Goal: Task Accomplishment & Management: Manage account settings

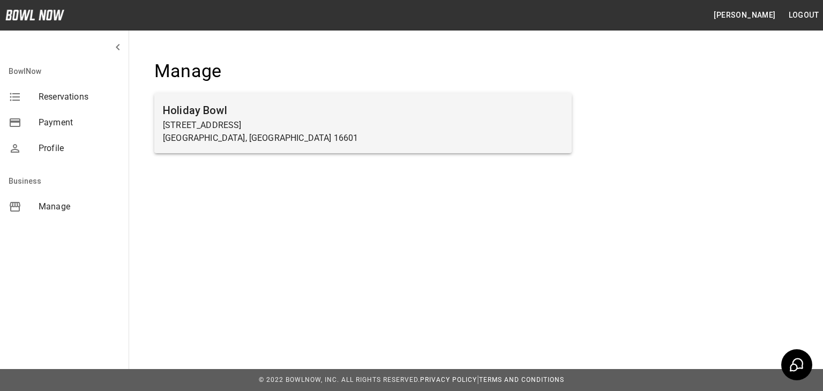
click at [311, 103] on h6 "Holiday Bowl" at bounding box center [363, 110] width 400 height 17
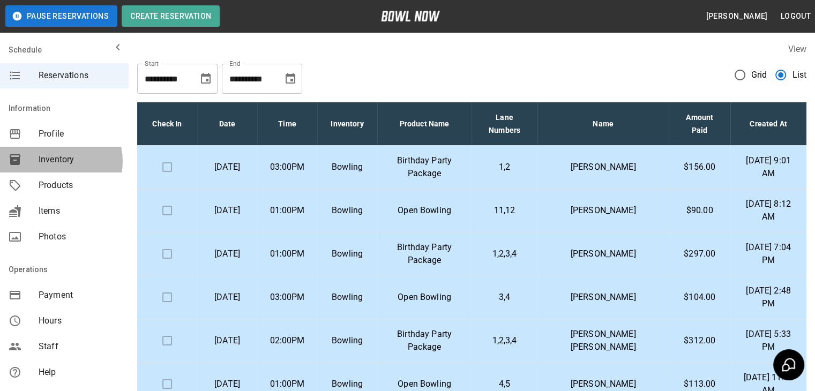
click at [57, 161] on span "Inventory" at bounding box center [79, 159] width 81 height 13
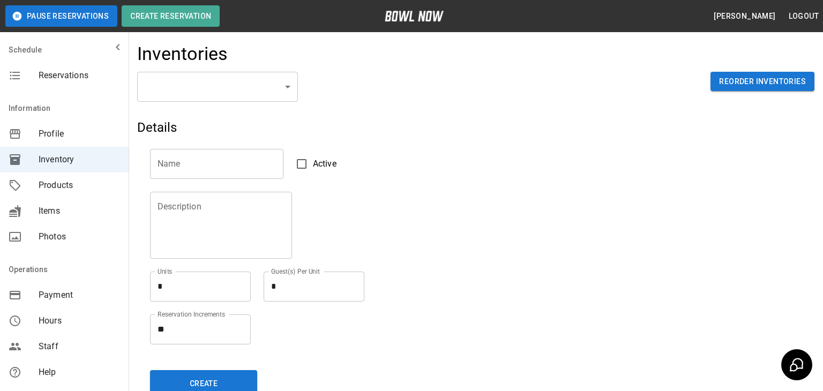
click at [289, 91] on body "Pause Reservations Create Reservation [PERSON_NAME] Logout Schedule Reservation…" at bounding box center [411, 236] width 823 height 472
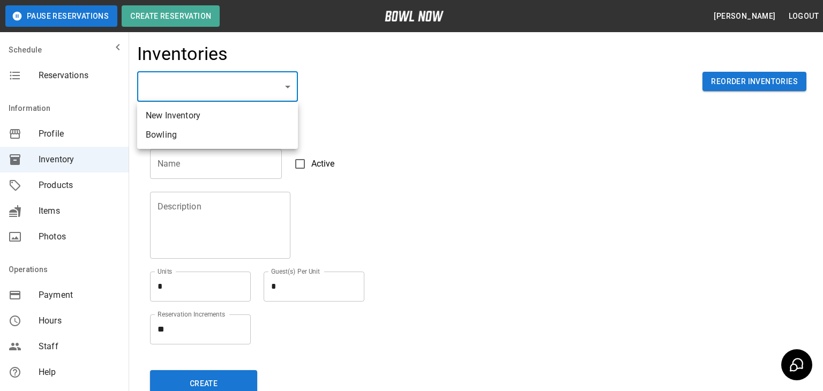
click at [242, 133] on li "Bowling" at bounding box center [217, 134] width 161 height 19
type input "**********"
type input "*******"
type textarea "**"
type textarea "*"
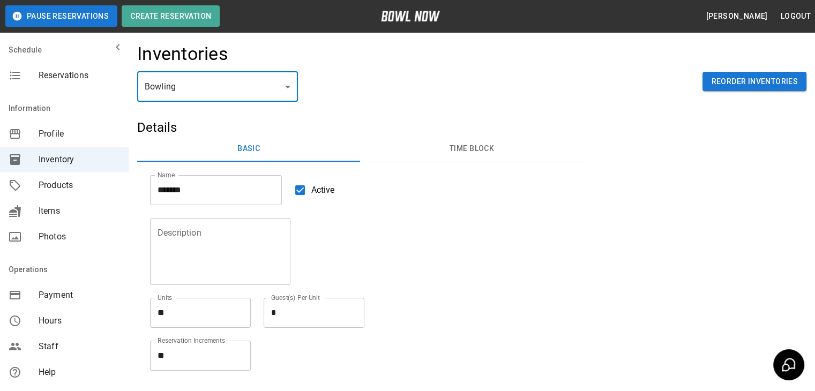
click at [460, 151] on button "Time Block" at bounding box center [471, 149] width 223 height 26
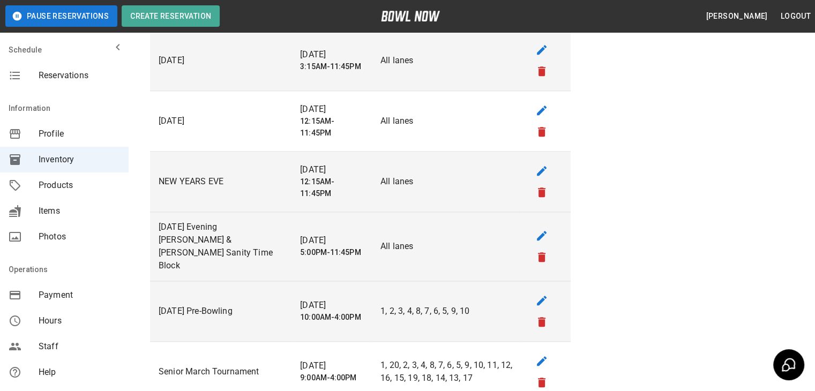
scroll to position [1125, 0]
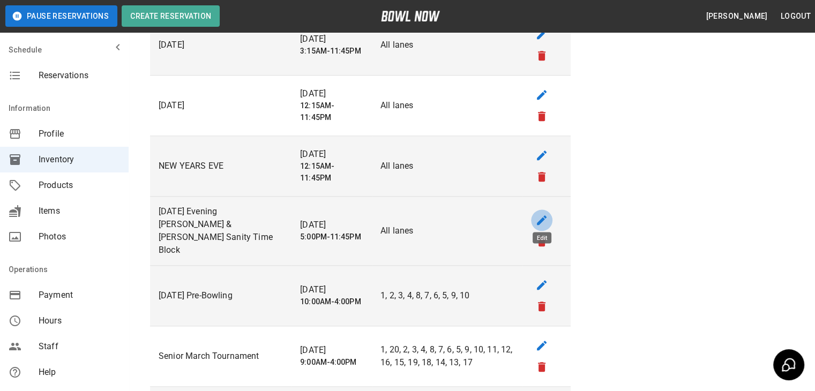
click at [538, 215] on icon "edit" at bounding box center [541, 220] width 13 height 13
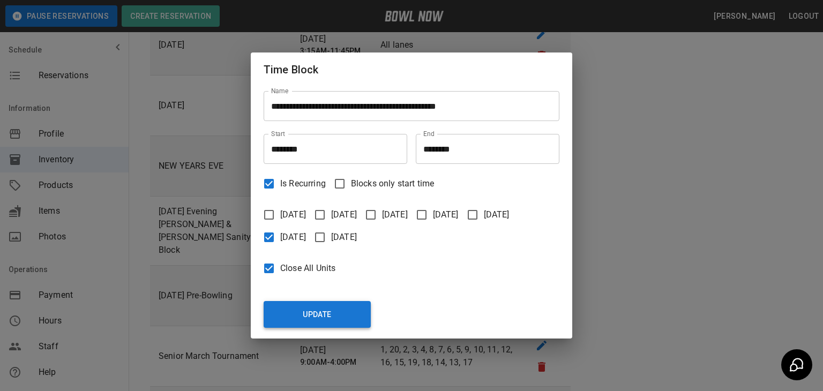
click at [316, 310] on button "Update" at bounding box center [317, 314] width 107 height 27
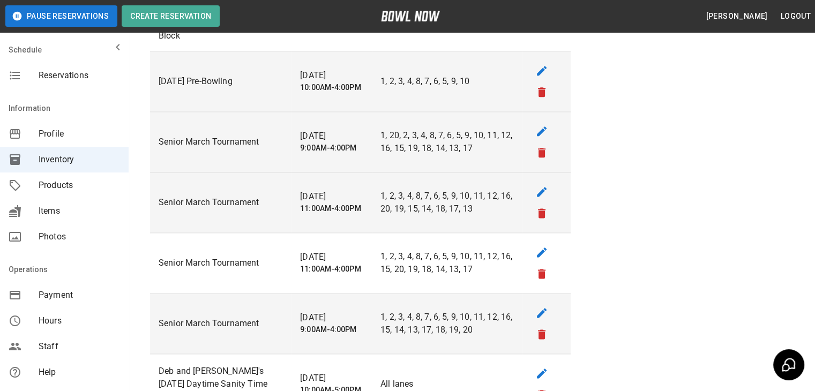
scroll to position [1393, 0]
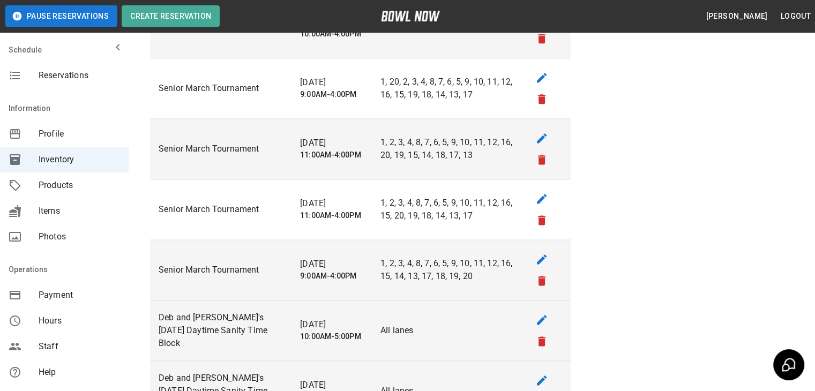
click at [303, 331] on h6 "10:00AM-5:00PM" at bounding box center [331, 337] width 63 height 12
click at [542, 315] on icon "edit" at bounding box center [542, 320] width 10 height 10
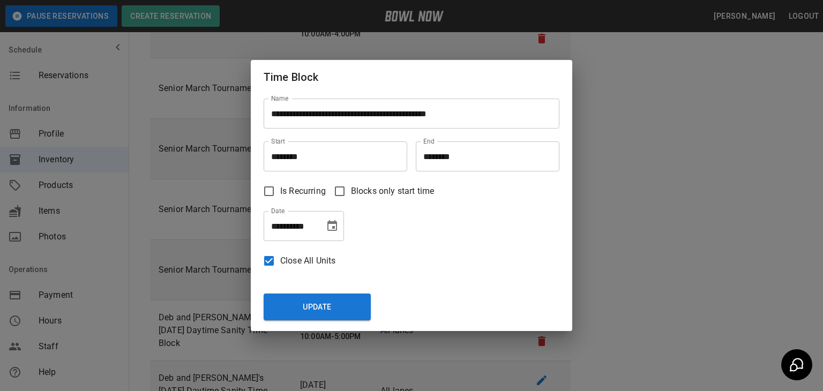
click at [336, 223] on icon "Choose date, selected date is Sep 6, 2025" at bounding box center [332, 226] width 13 height 13
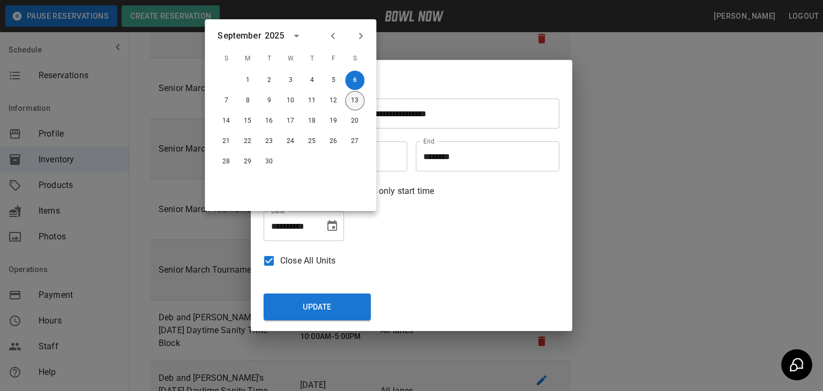
click at [355, 105] on button "13" at bounding box center [354, 100] width 19 height 19
type input "**********"
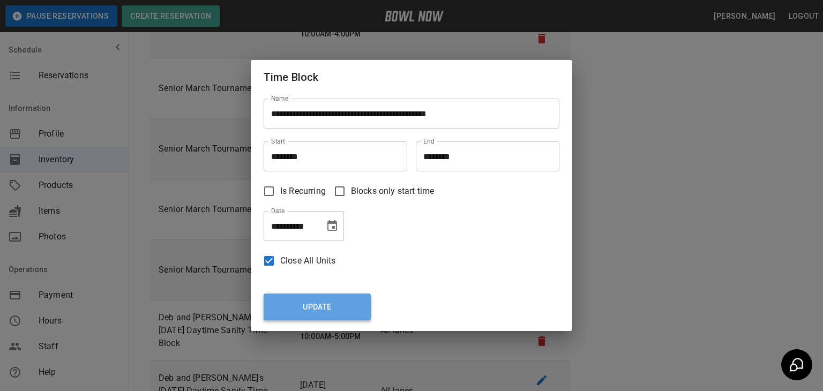
click at [321, 308] on button "Update" at bounding box center [317, 307] width 107 height 27
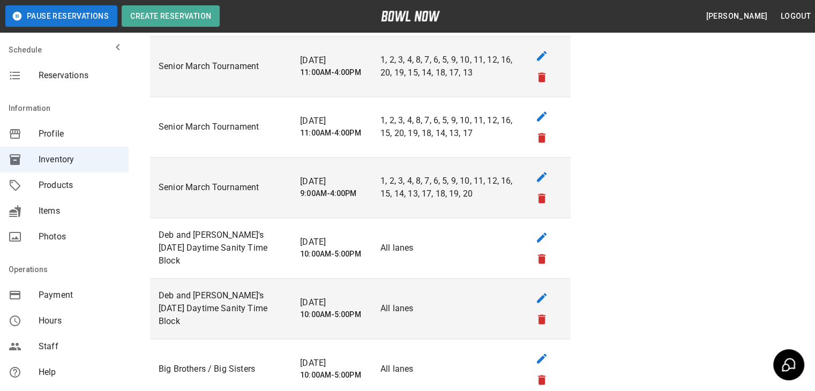
scroll to position [1500, 0]
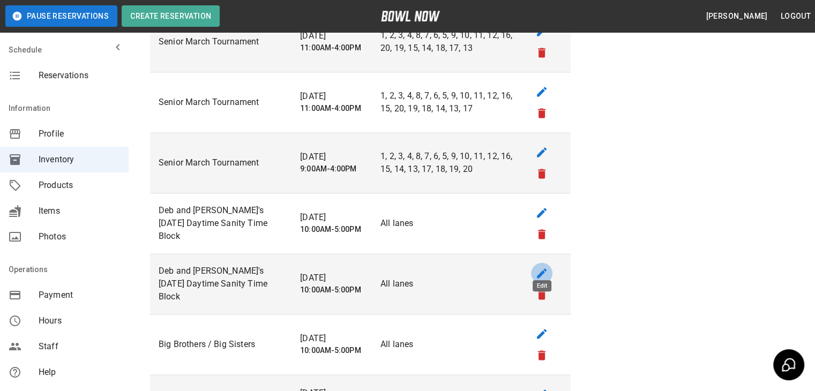
click at [540, 267] on icon "edit" at bounding box center [541, 273] width 13 height 13
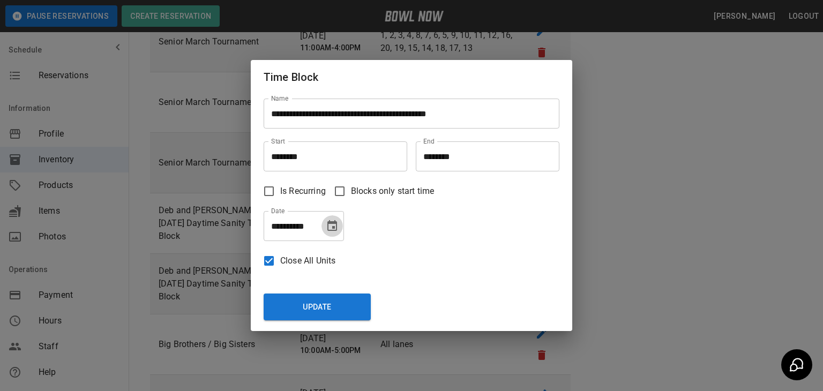
click at [333, 222] on icon "Choose date, selected date is Sep 7, 2025" at bounding box center [332, 225] width 10 height 11
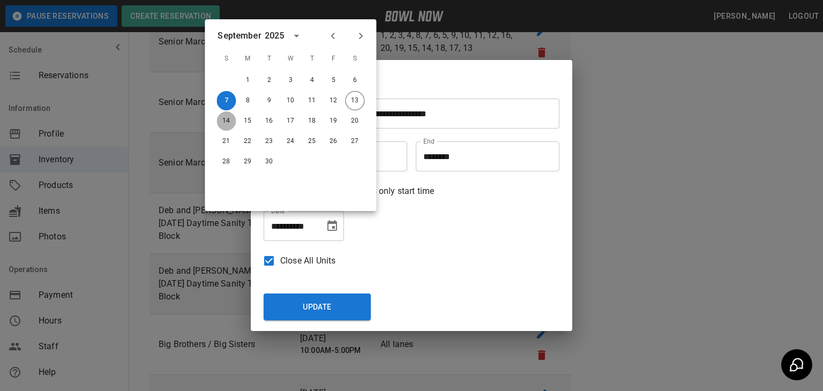
click at [228, 118] on button "14" at bounding box center [225, 120] width 19 height 19
type input "**********"
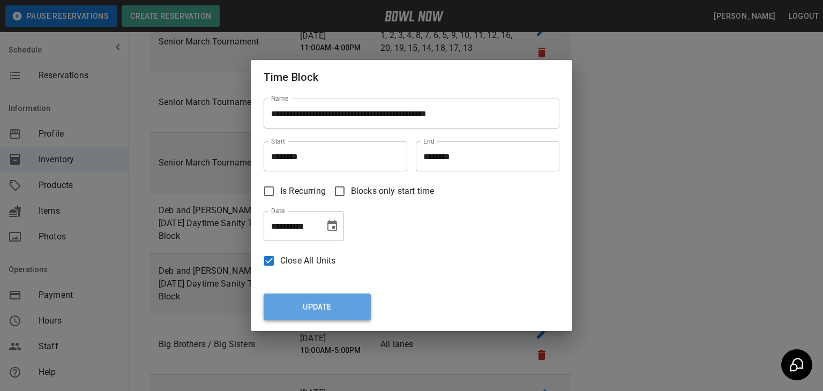
click at [317, 303] on button "Update" at bounding box center [317, 307] width 107 height 27
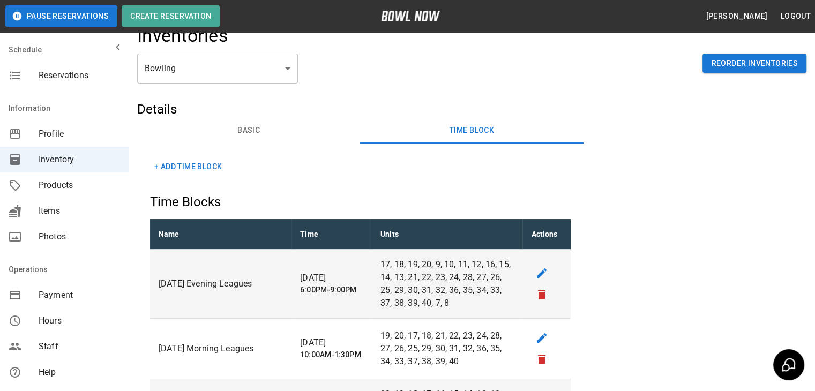
scroll to position [0, 0]
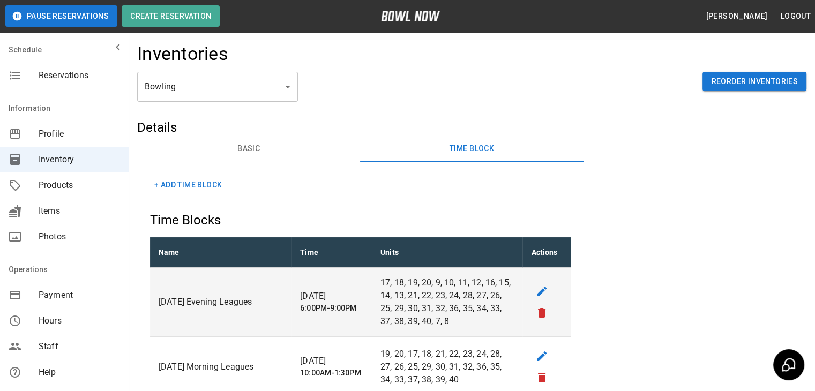
click at [65, 81] on span "Reservations" at bounding box center [79, 75] width 81 height 13
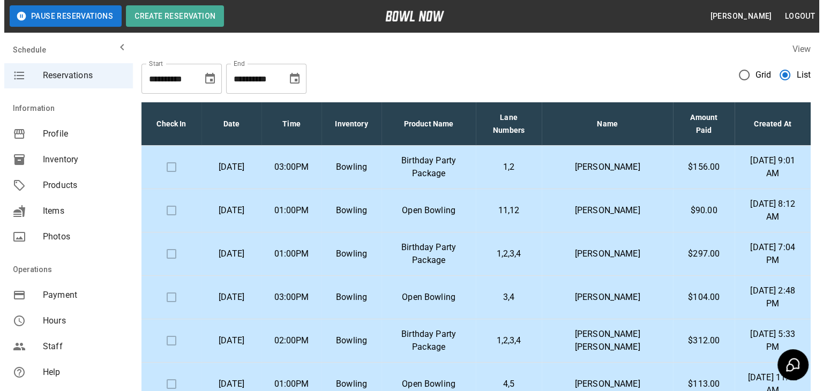
scroll to position [54, 0]
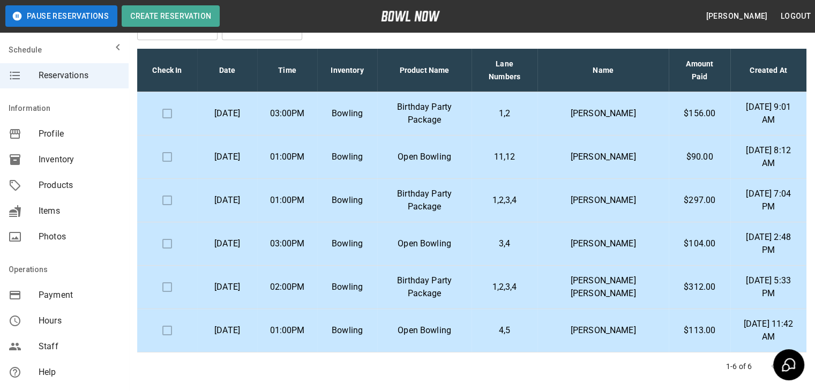
click at [472, 163] on td "Open Bowling" at bounding box center [424, 157] width 94 height 43
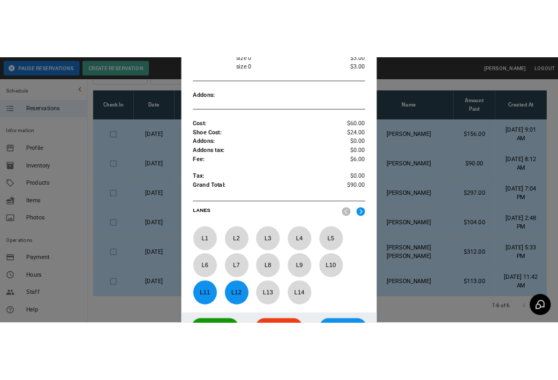
scroll to position [516, 0]
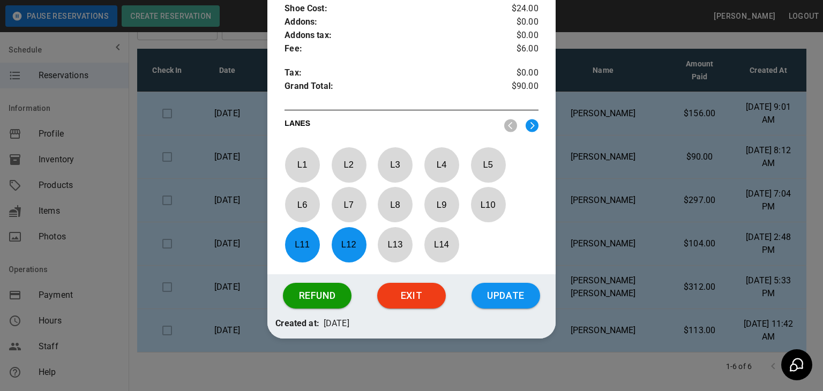
click at [407, 304] on button "Exit" at bounding box center [411, 296] width 69 height 26
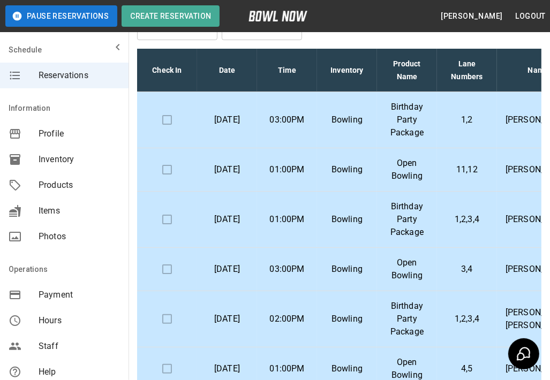
click at [404, 181] on p "Open Bowling" at bounding box center [407, 170] width 43 height 26
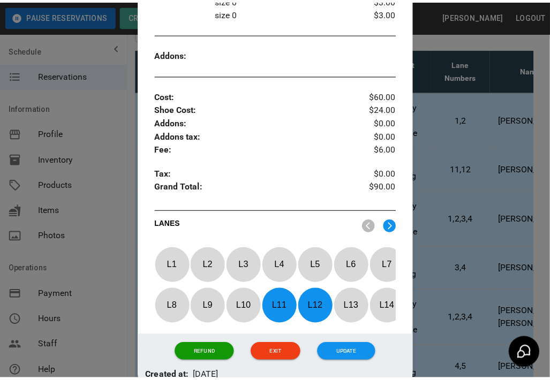
scroll to position [521, 0]
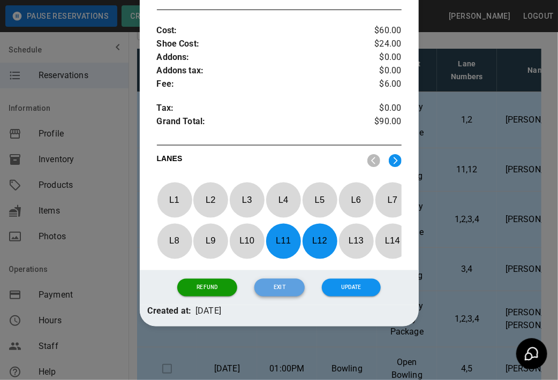
click at [270, 280] on button "Exit" at bounding box center [280, 288] width 50 height 18
